Goal: Information Seeking & Learning: Learn about a topic

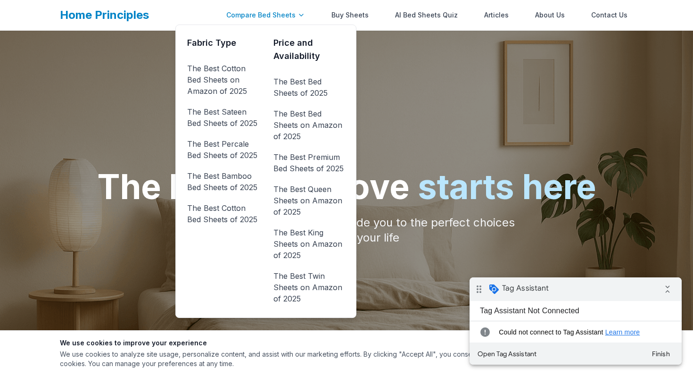
click at [286, 6] on div "Compare Bed Sheets" at bounding box center [266, 15] width 90 height 19
click at [316, 84] on link "The Best Bed Sheets of 2025" at bounding box center [309, 87] width 71 height 26
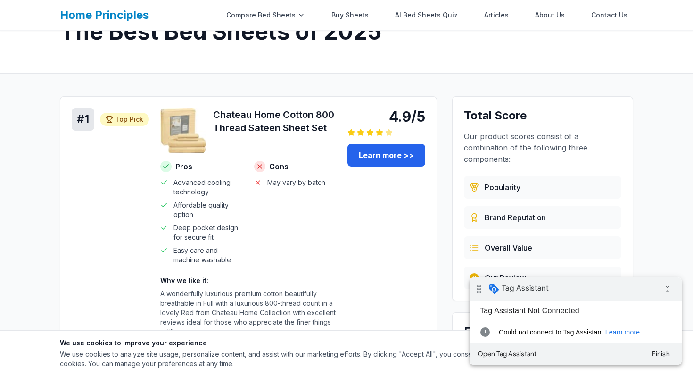
scroll to position [55, 0]
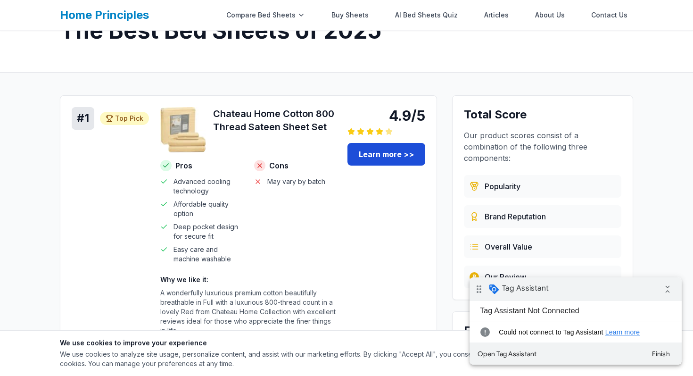
click at [382, 159] on link "Learn more >>" at bounding box center [387, 154] width 78 height 23
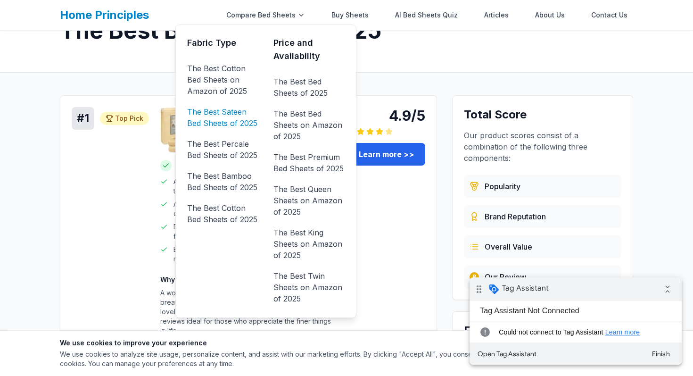
scroll to position [0, 0]
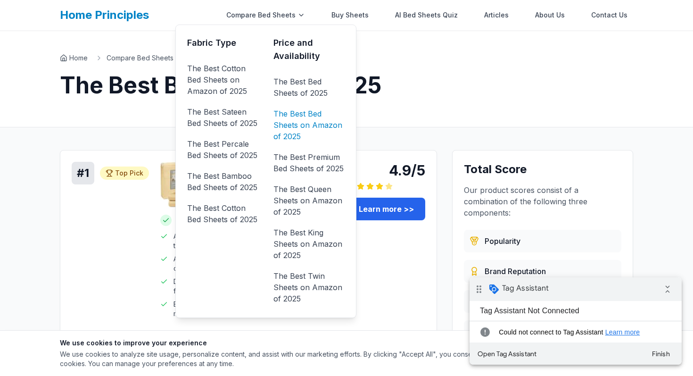
click at [308, 114] on link "The Best Bed Sheets on Amazon of 2025" at bounding box center [309, 125] width 71 height 38
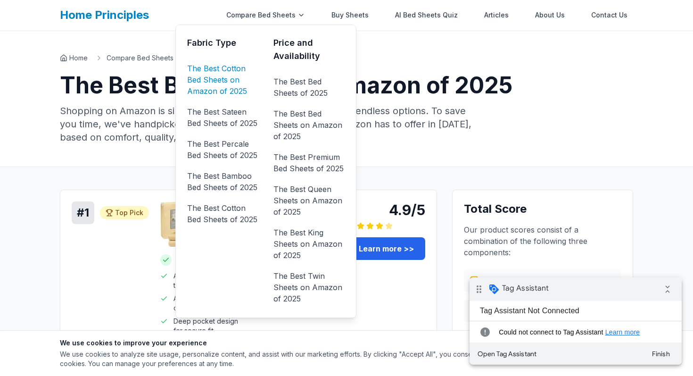
click at [234, 76] on link "The Best Cotton Bed Sheets on Amazon of 2025" at bounding box center [222, 80] width 71 height 38
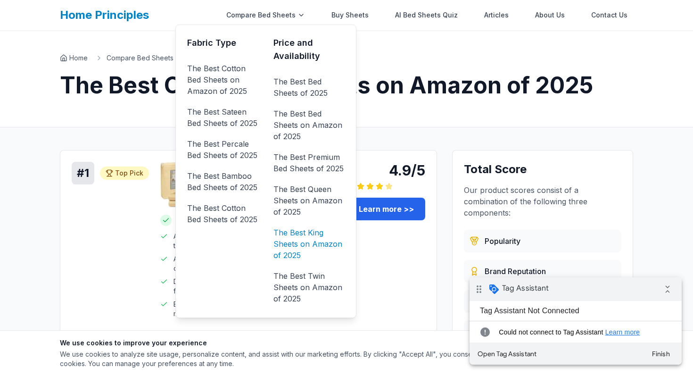
click at [321, 241] on link "The Best King Sheets on Amazon of 2025" at bounding box center [309, 244] width 71 height 38
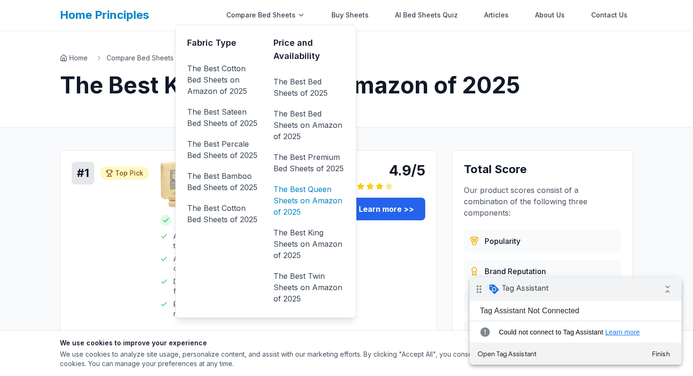
click at [311, 192] on link "The Best Queen Sheets on Amazon of 2025" at bounding box center [309, 201] width 71 height 38
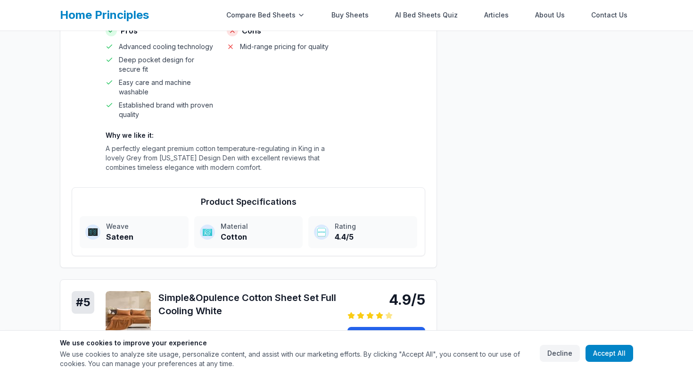
scroll to position [1016, 0]
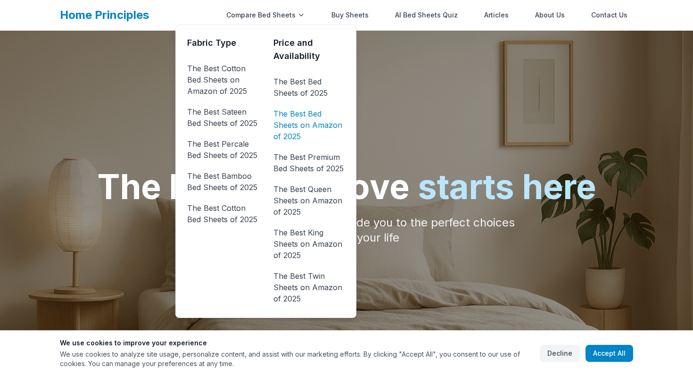
click at [317, 125] on link "The Best Bed Sheets on Amazon of 2025" at bounding box center [309, 125] width 71 height 38
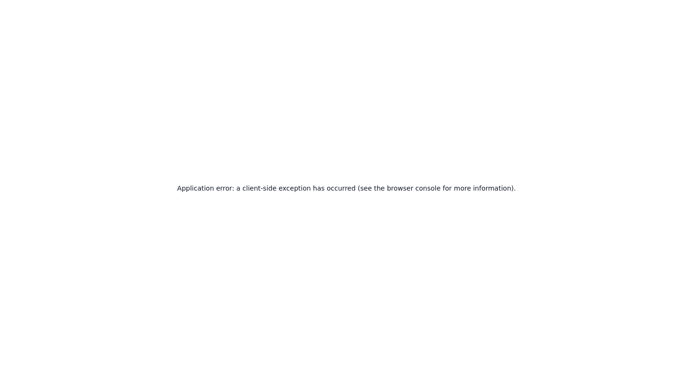
click at [299, 240] on div "Application error: a client-side exception has occurred (see the browser consol…" at bounding box center [346, 188] width 693 height 376
